Goal: Task Accomplishment & Management: Manage account settings

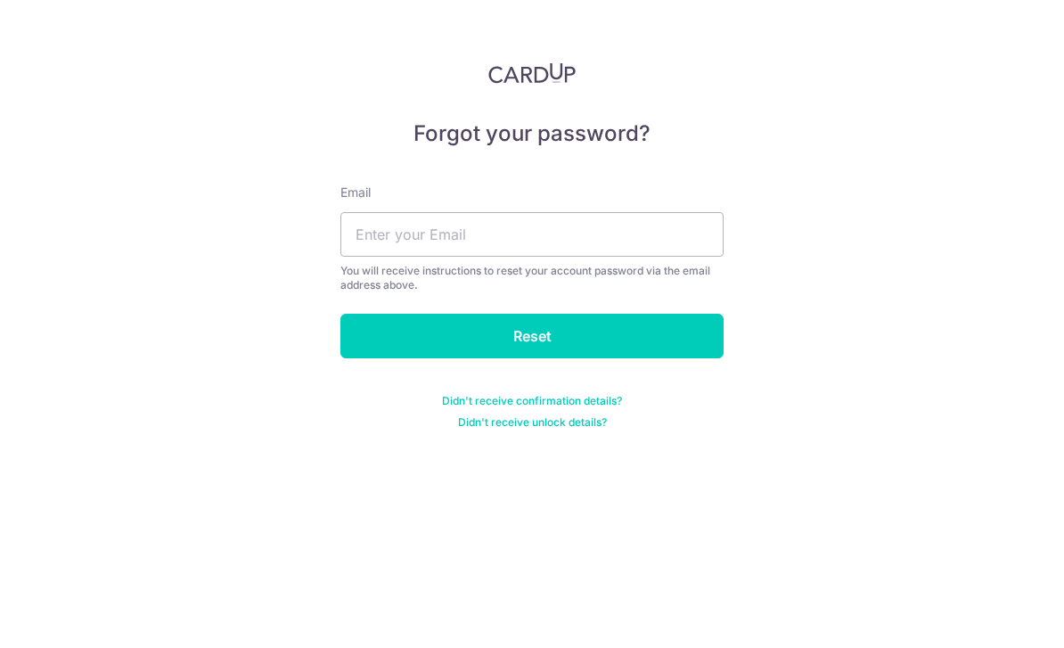
scroll to position [57, 0]
click at [646, 212] on input "text" at bounding box center [531, 234] width 383 height 45
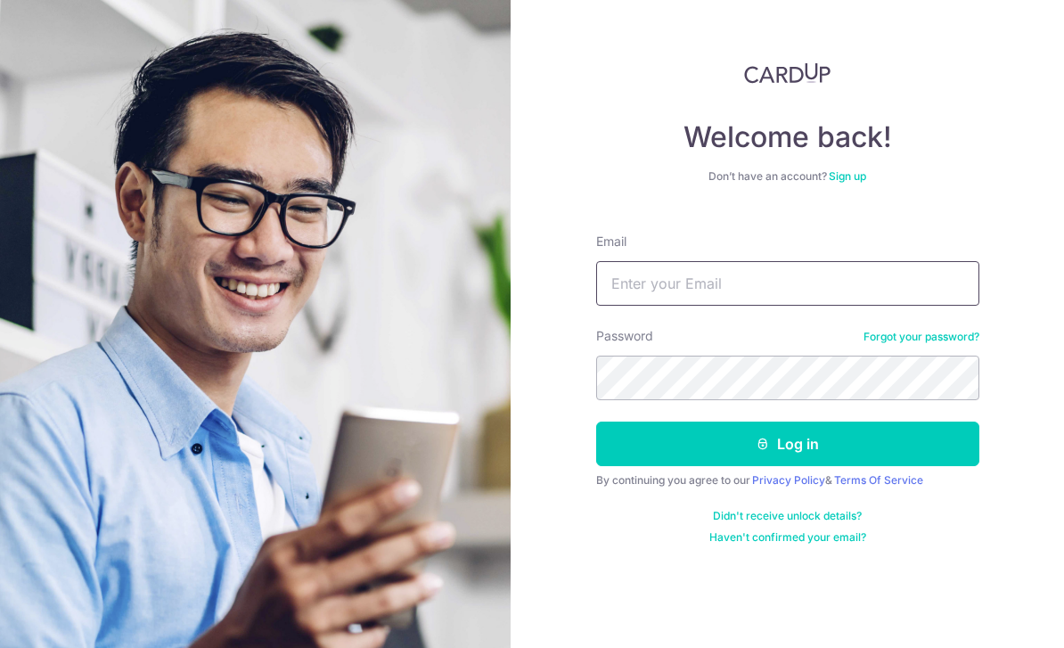
click at [638, 261] on input "Email" at bounding box center [787, 283] width 383 height 45
type input "[EMAIL_ADDRESS][DOMAIN_NAME]"
click at [787, 422] on button "Log in" at bounding box center [787, 444] width 383 height 45
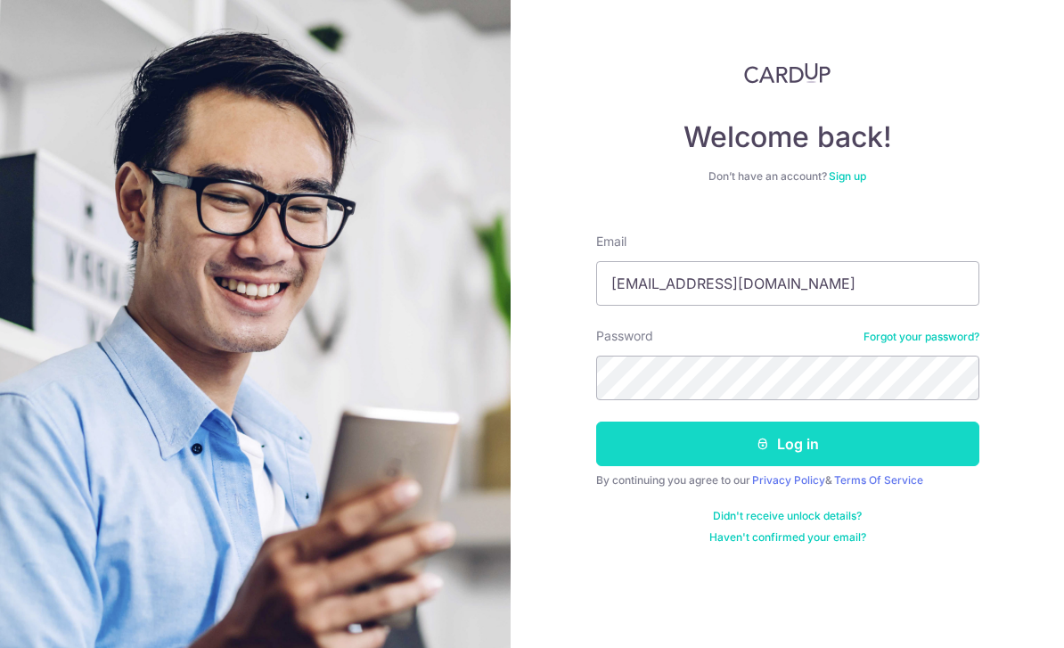
click at [609, 422] on button "Log in" at bounding box center [787, 444] width 383 height 45
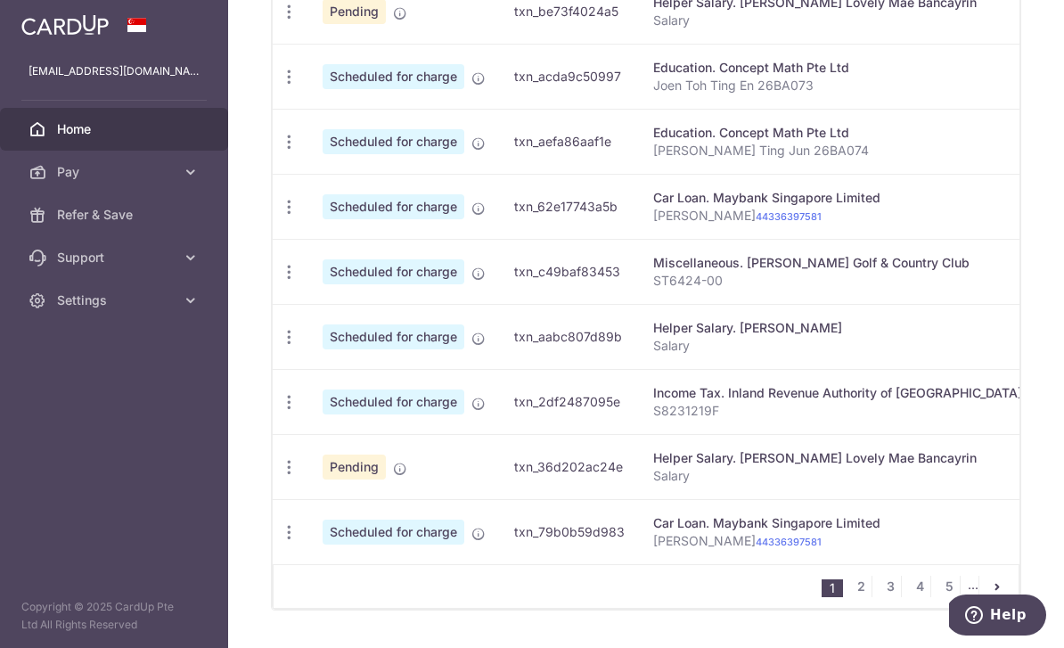
scroll to position [734, 0]
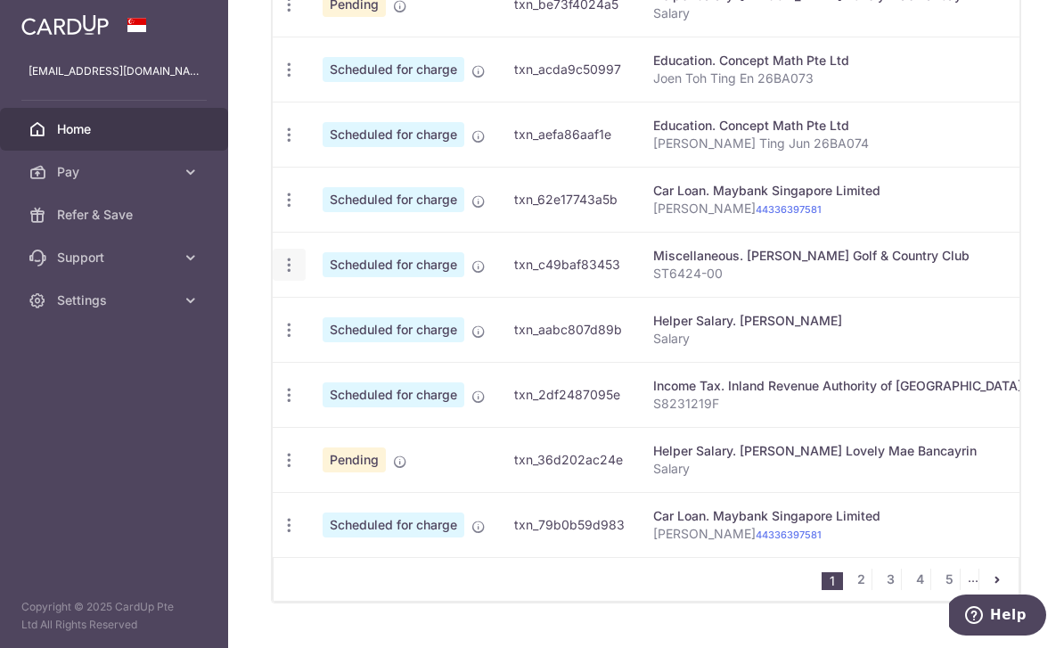
click at [280, 275] on icon "button" at bounding box center [289, 265] width 19 height 19
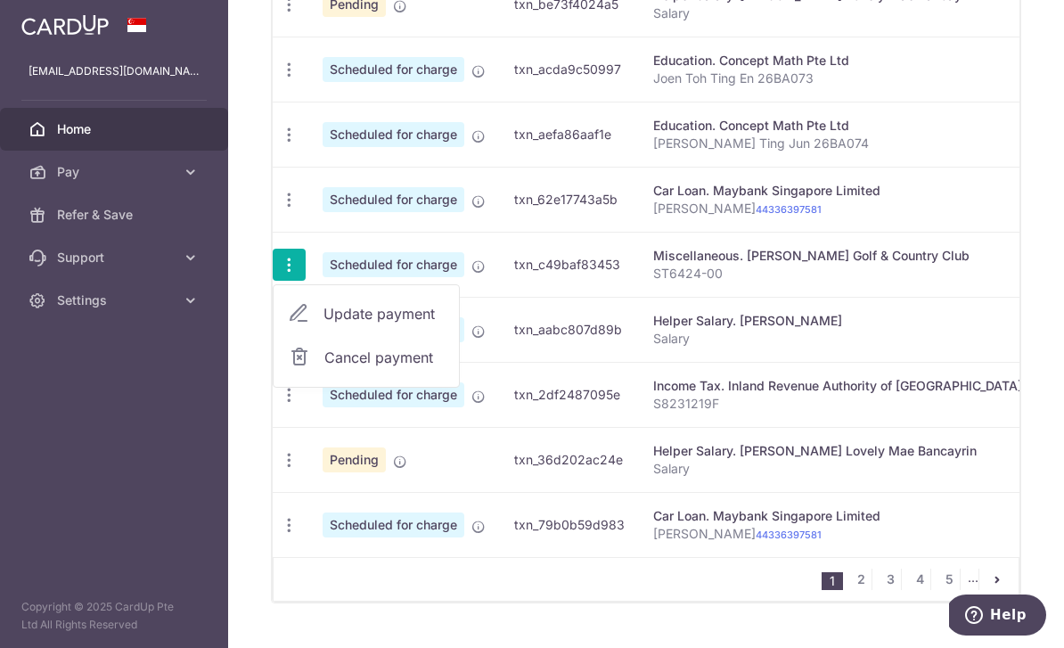
click at [324, 324] on span "Update payment" at bounding box center [384, 313] width 121 height 21
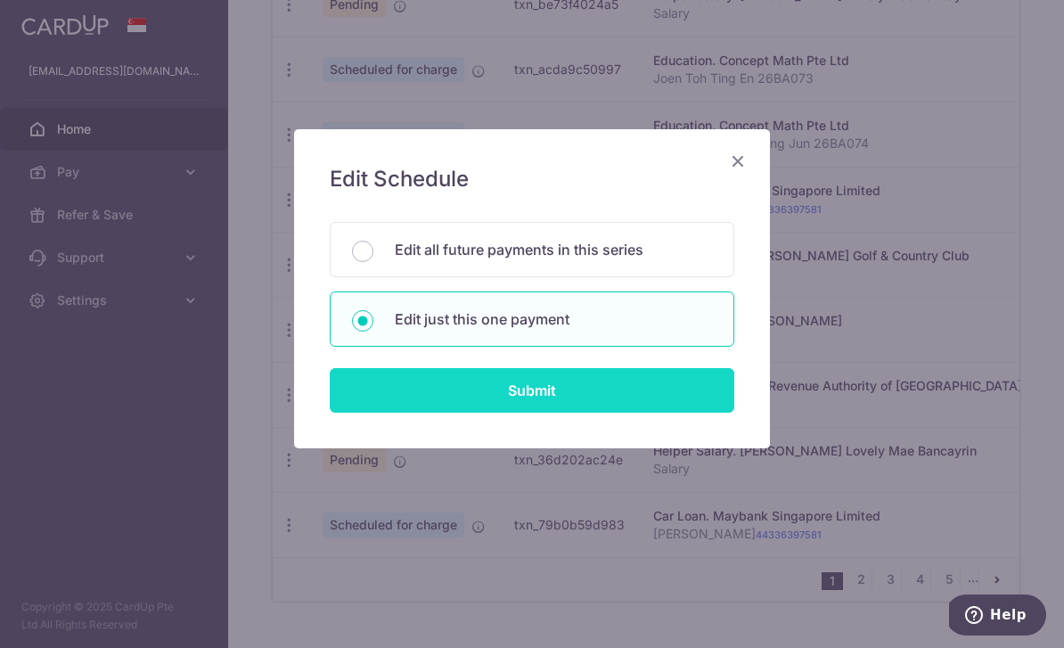
click at [512, 391] on input "Submit" at bounding box center [532, 390] width 405 height 45
radio input "true"
type input "500.00"
type input "[DATE]"
type input "ST6424-00"
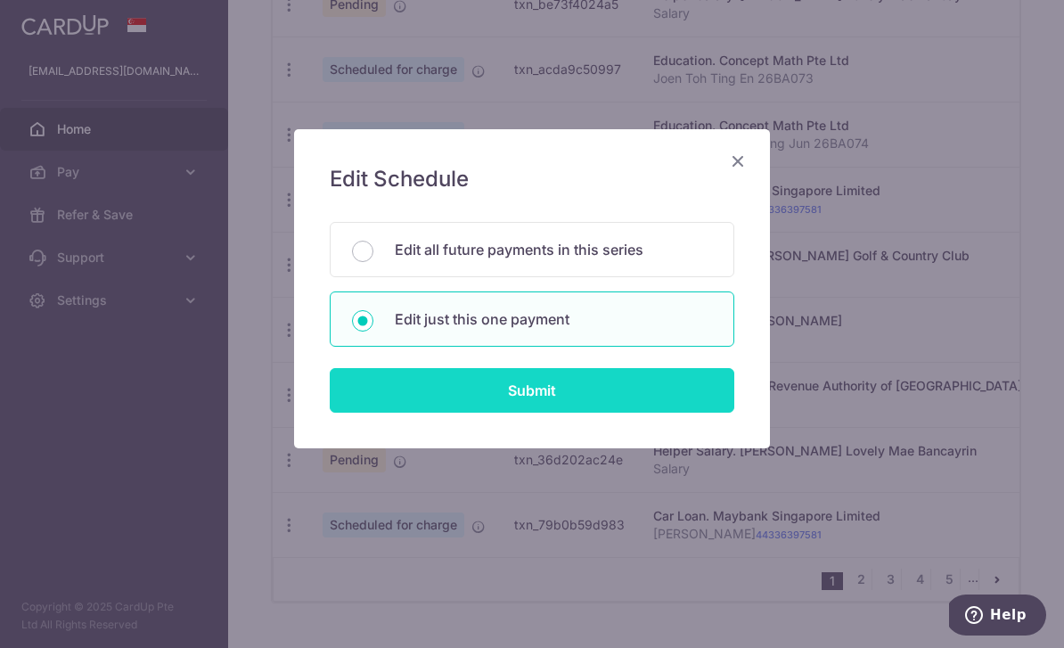
type input "REC185"
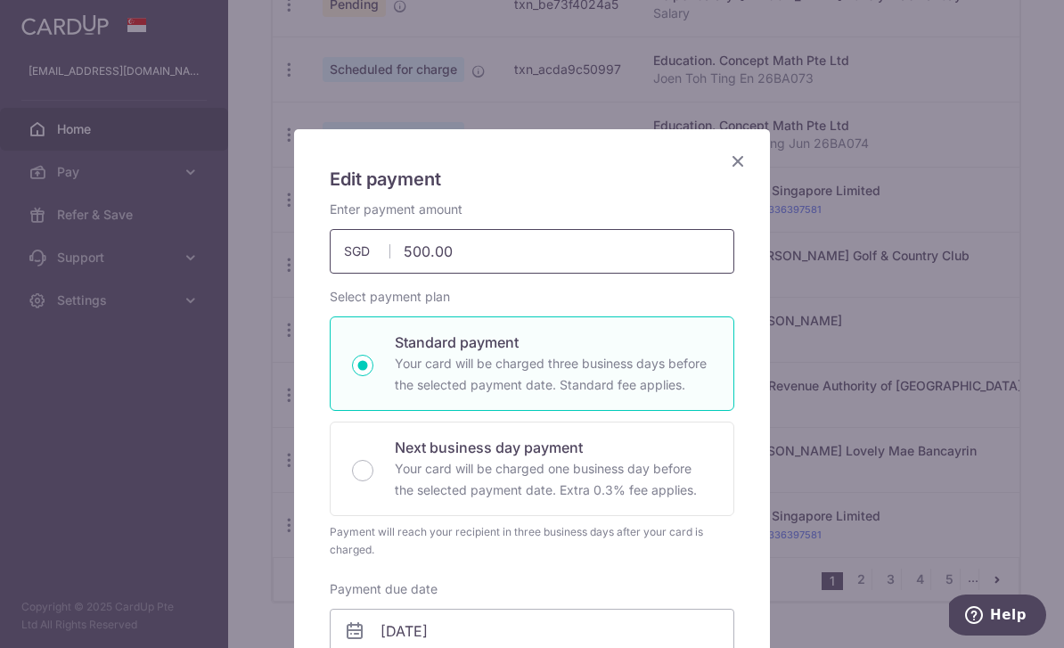
click at [588, 254] on input "500.00" at bounding box center [532, 251] width 405 height 45
type input "5"
click at [718, 407] on div "Standard payment Your card will be charged three business days before the selec…" at bounding box center [532, 363] width 405 height 94
type input "171.00"
radio input "true"
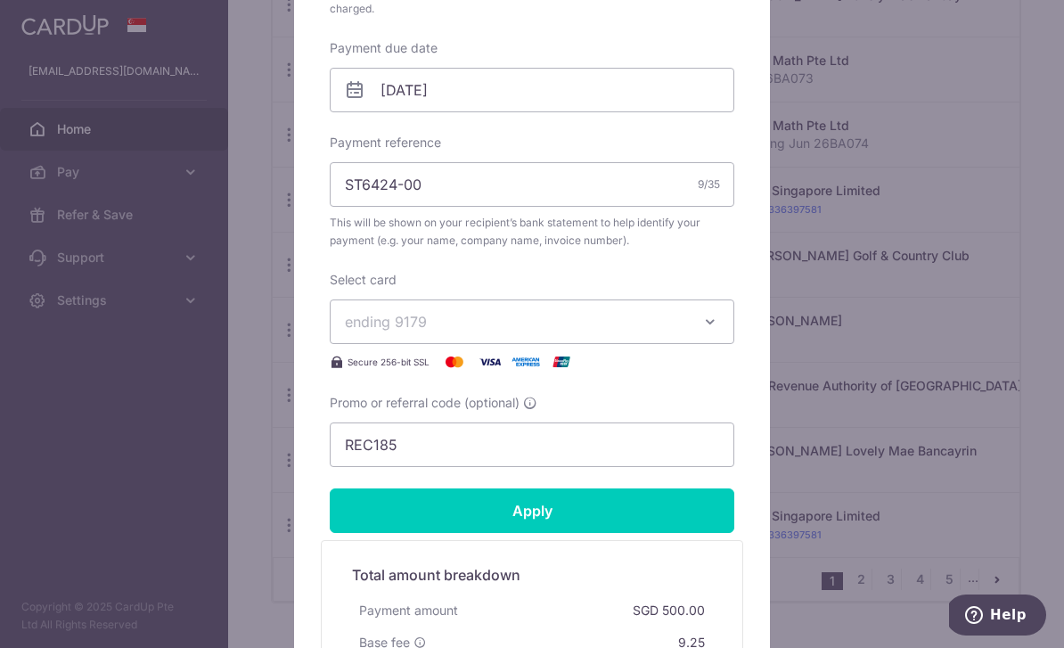
scroll to position [543, 0]
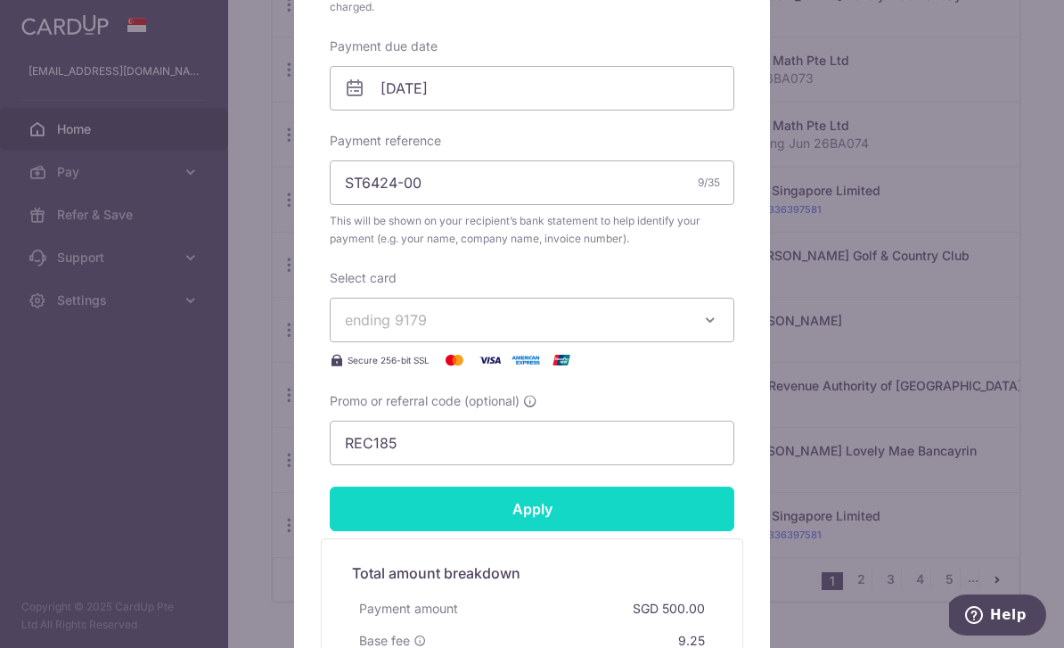
click at [684, 513] on input "Apply" at bounding box center [532, 509] width 405 height 45
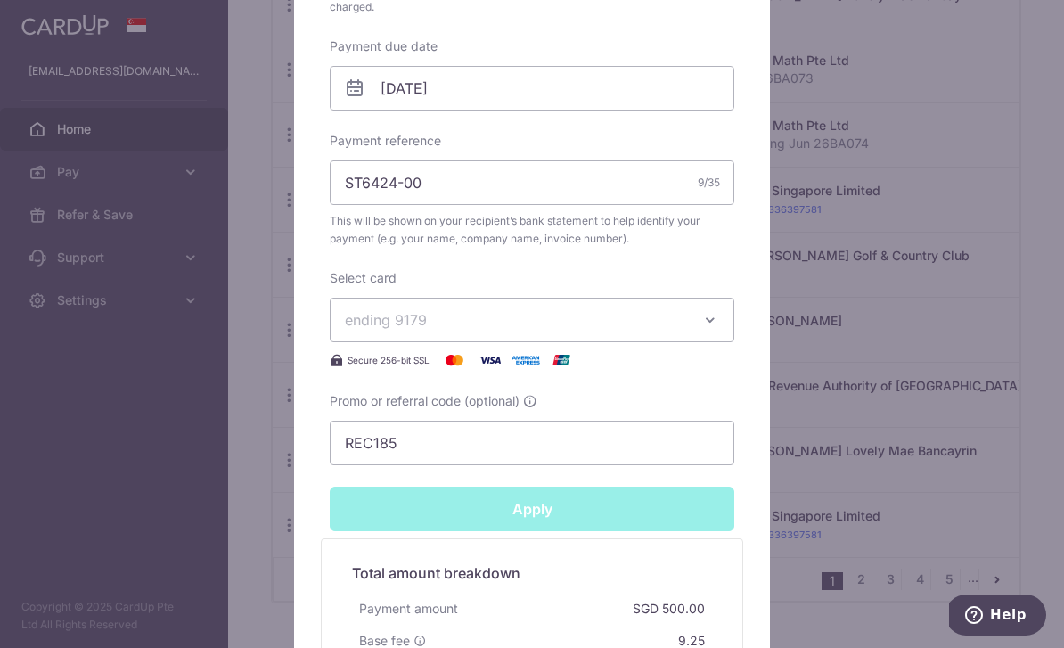
type input "Successfully Applied"
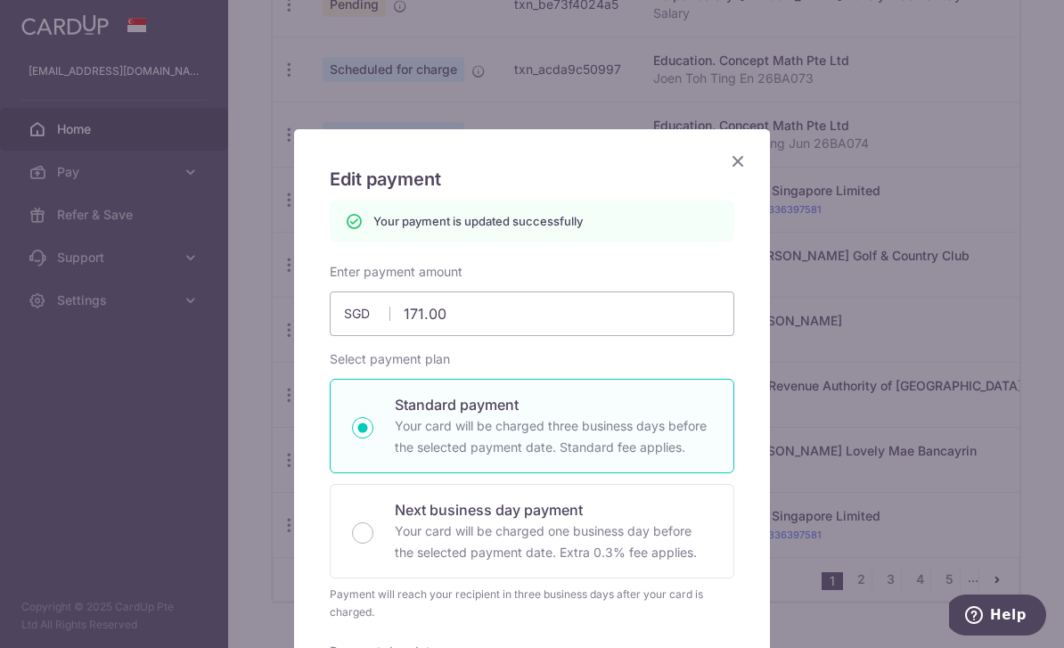
scroll to position [0, 0]
click at [727, 167] on icon "Close" at bounding box center [737, 161] width 21 height 22
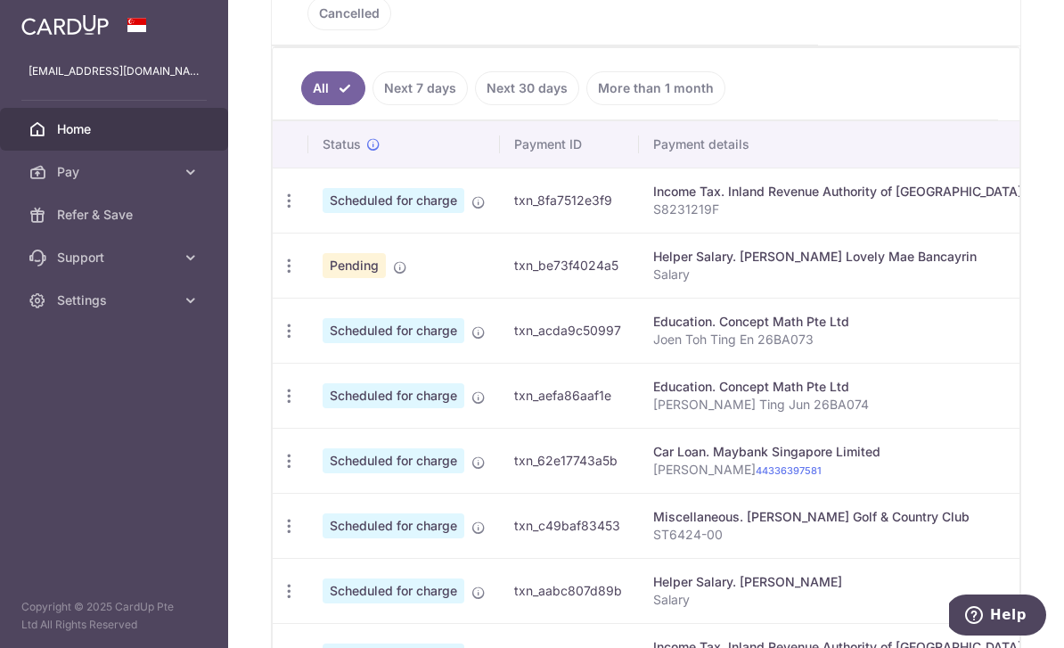
scroll to position [471, 0]
click at [280, 276] on icon "button" at bounding box center [289, 267] width 19 height 19
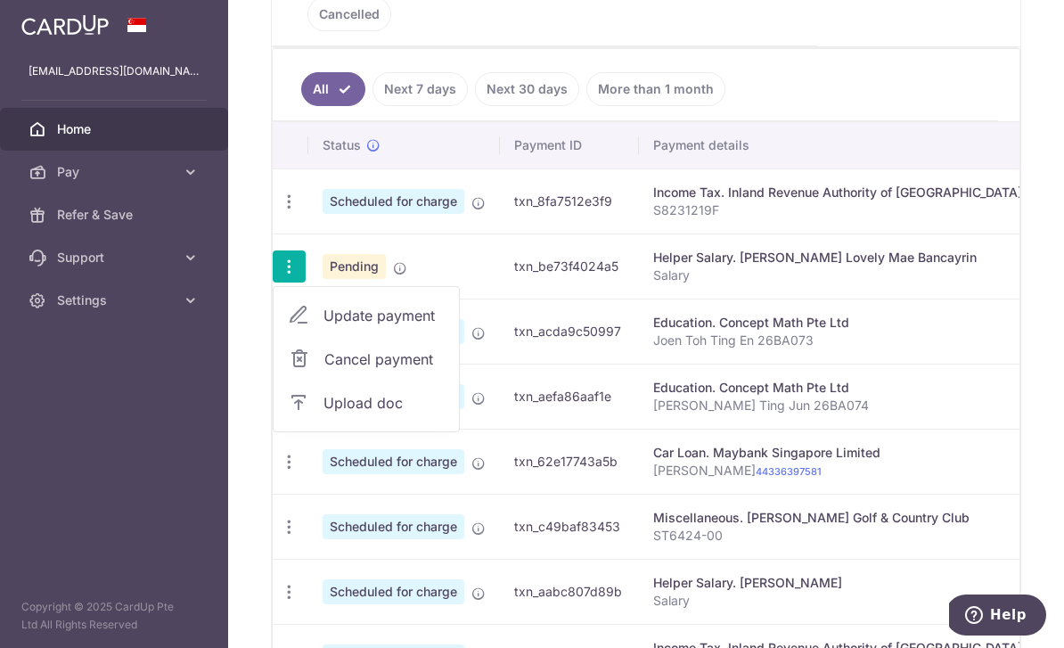
click at [274, 381] on link "Cancel payment" at bounding box center [366, 359] width 185 height 45
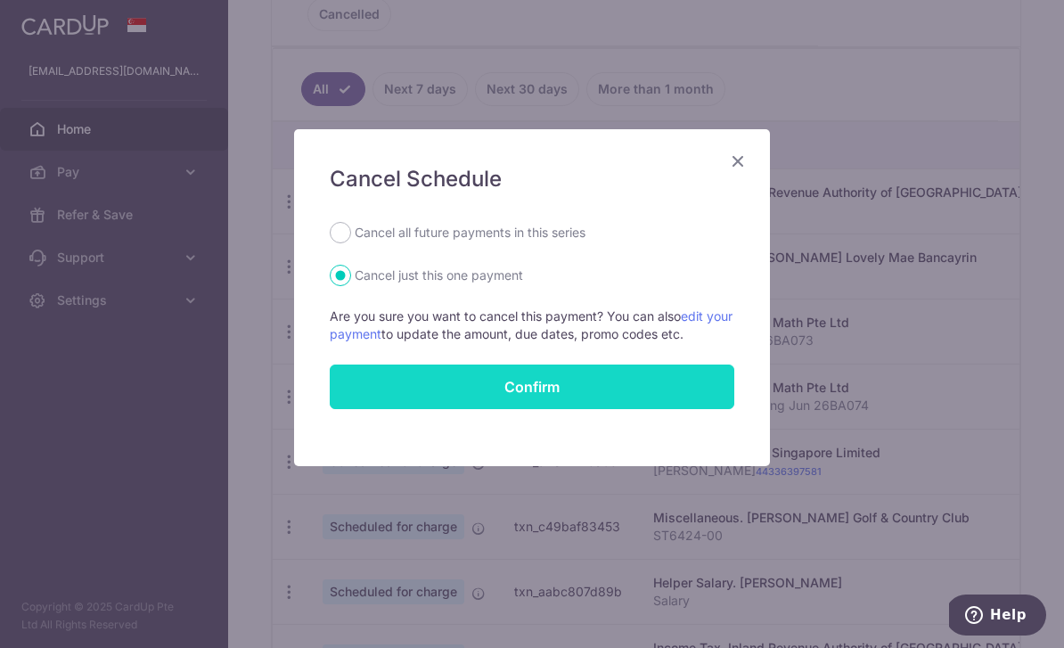
click at [501, 396] on button "Confirm" at bounding box center [532, 387] width 405 height 45
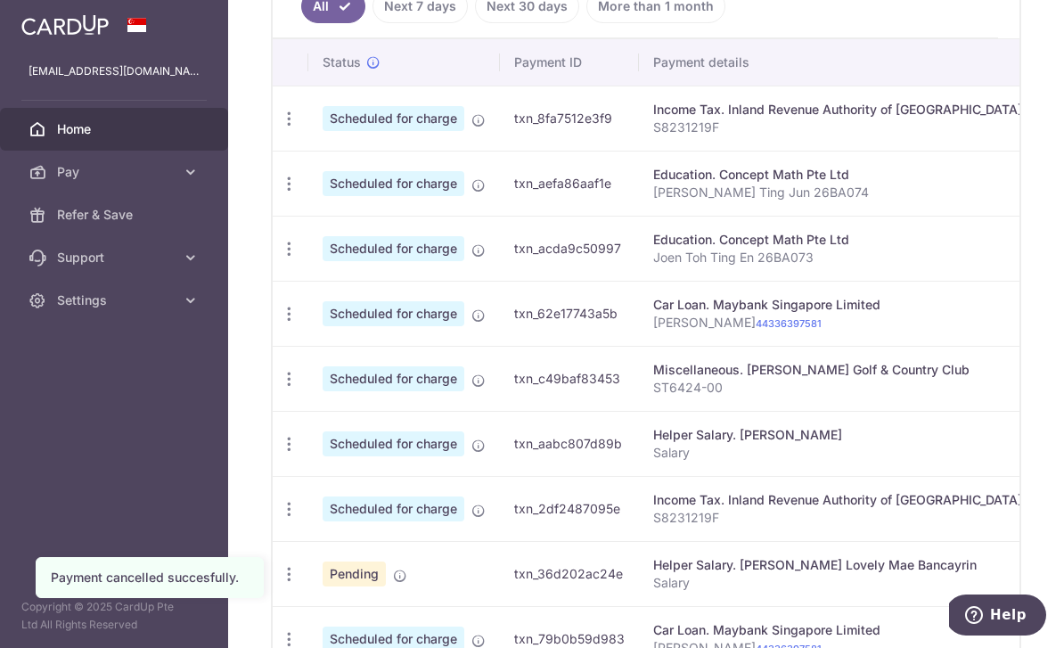
scroll to position [520, 0]
